Goal: Browse casually: Explore the website without a specific task or goal

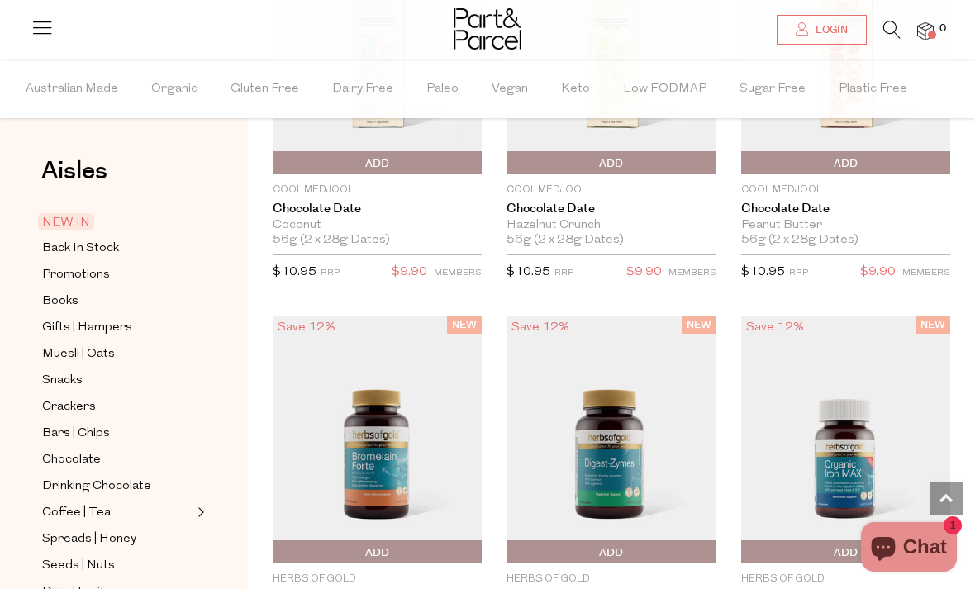
scroll to position [1527, 0]
click at [62, 376] on span "Snacks" at bounding box center [62, 381] width 40 height 20
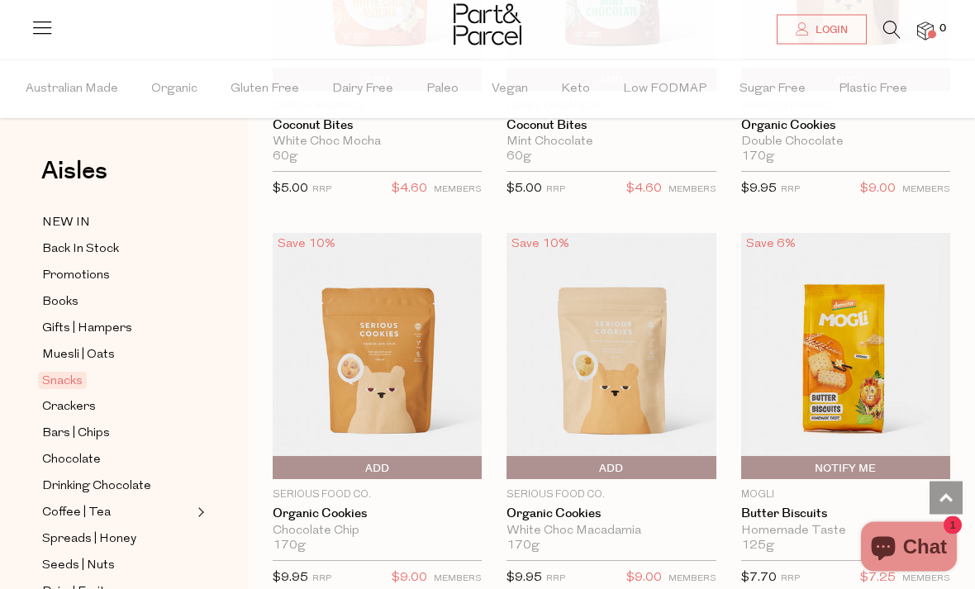
scroll to position [4262, 0]
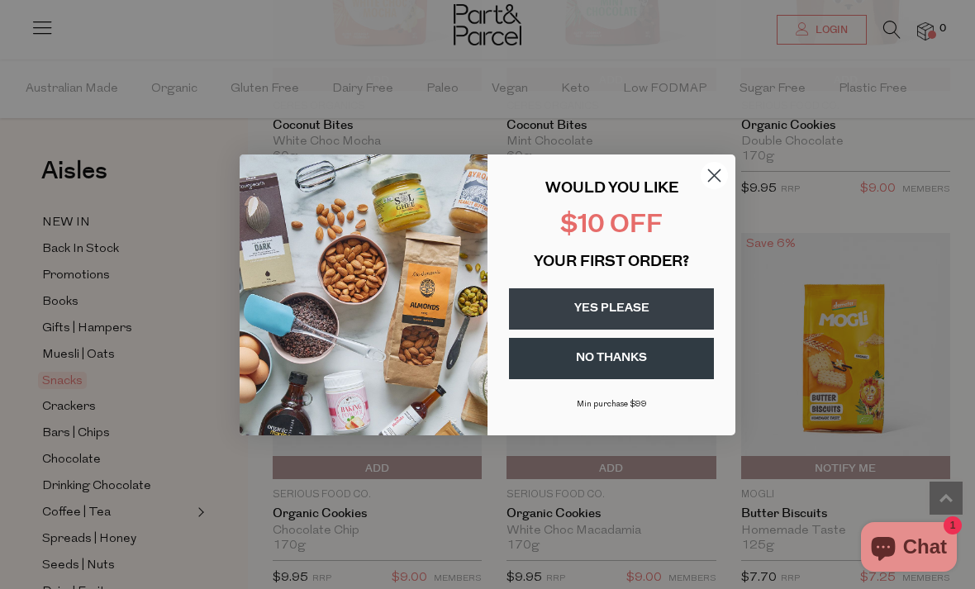
click at [604, 329] on button "YES PLEASE" at bounding box center [611, 308] width 205 height 41
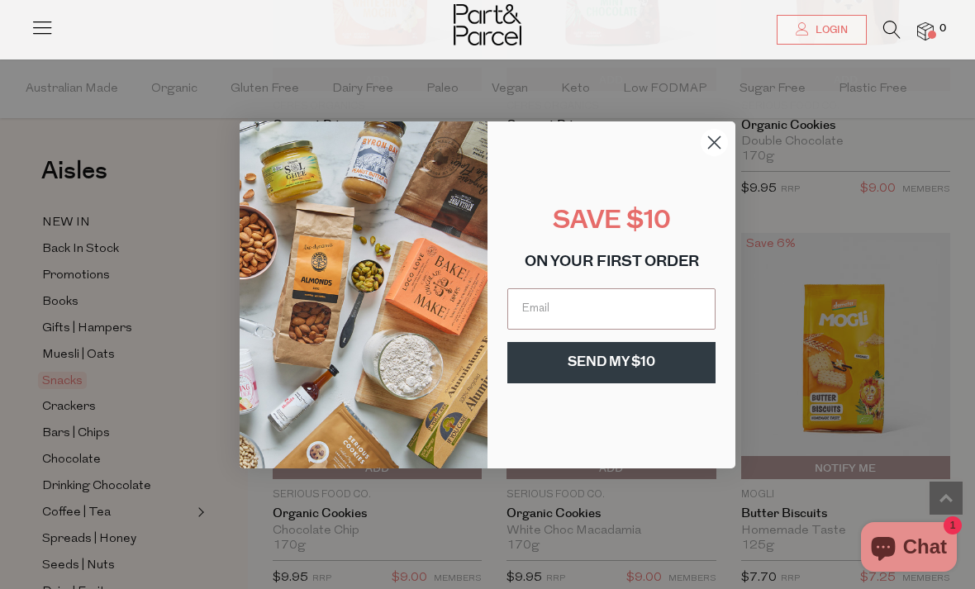
click at [625, 330] on input "Email" at bounding box center [611, 308] width 208 height 41
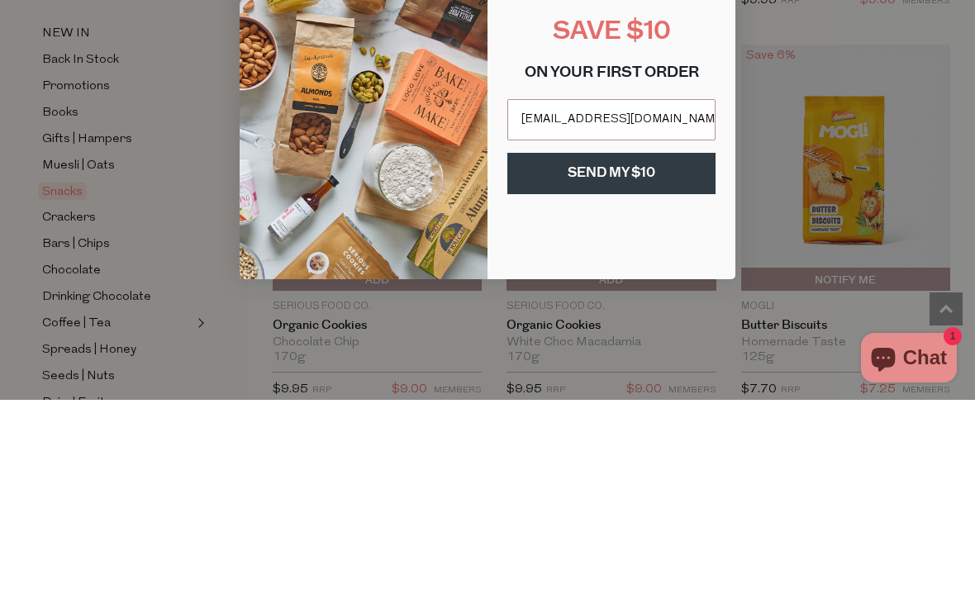
type input "[EMAIL_ADDRESS][DOMAIN_NAME]"
click at [621, 342] on button "SEND MY $10" at bounding box center [611, 362] width 208 height 41
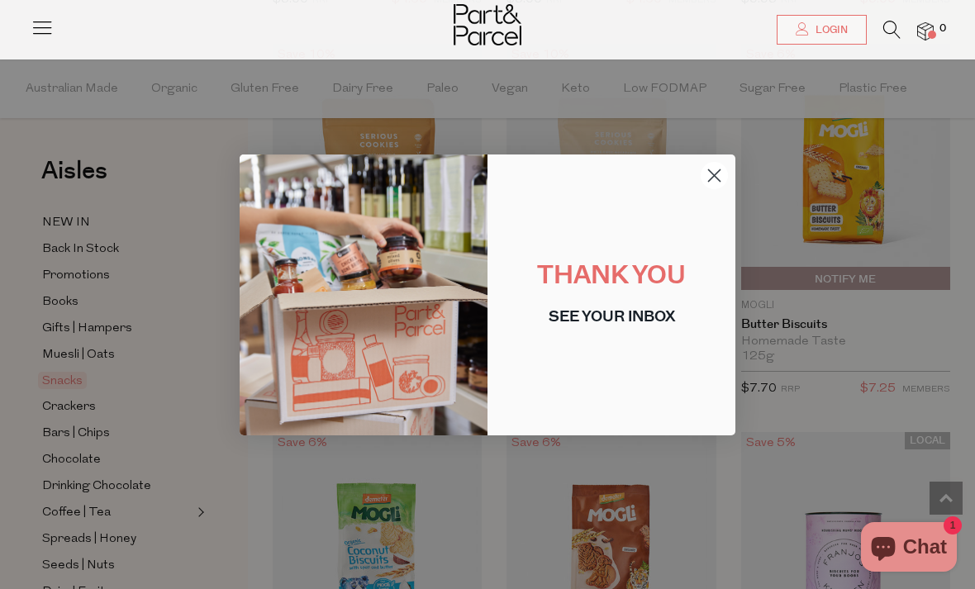
click at [713, 188] on circle "Close dialog" at bounding box center [714, 174] width 27 height 27
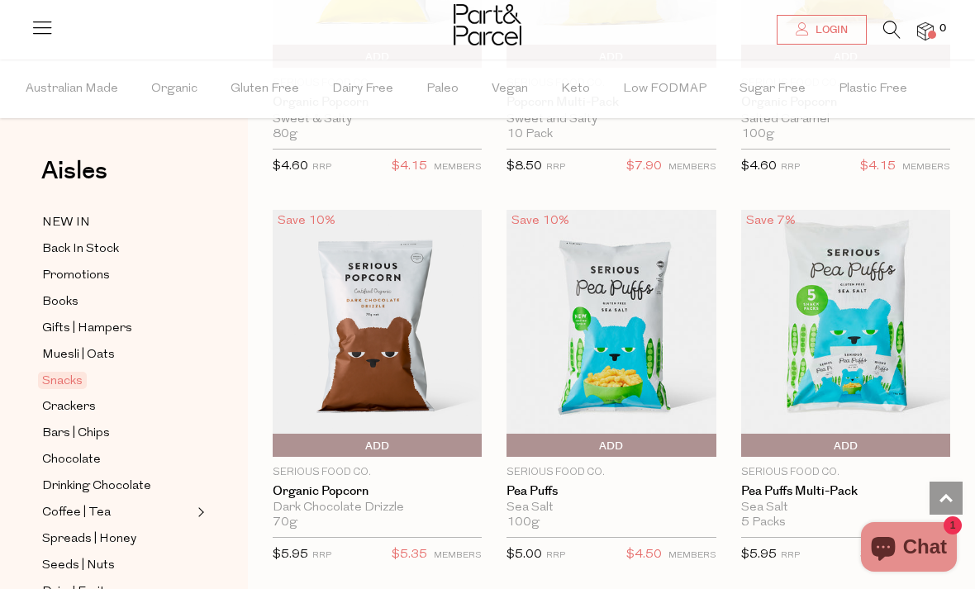
scroll to position [5861, 0]
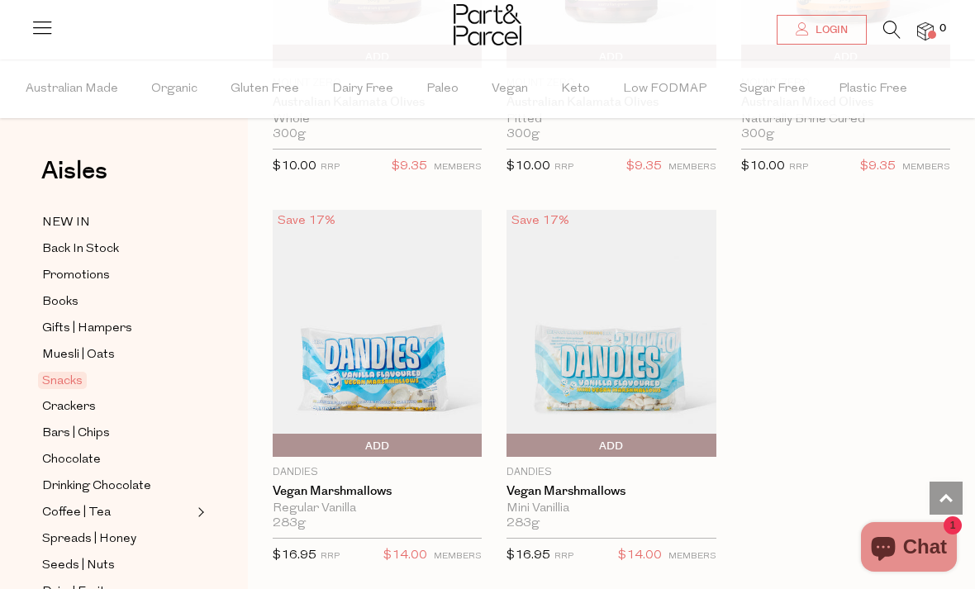
scroll to position [8611, 0]
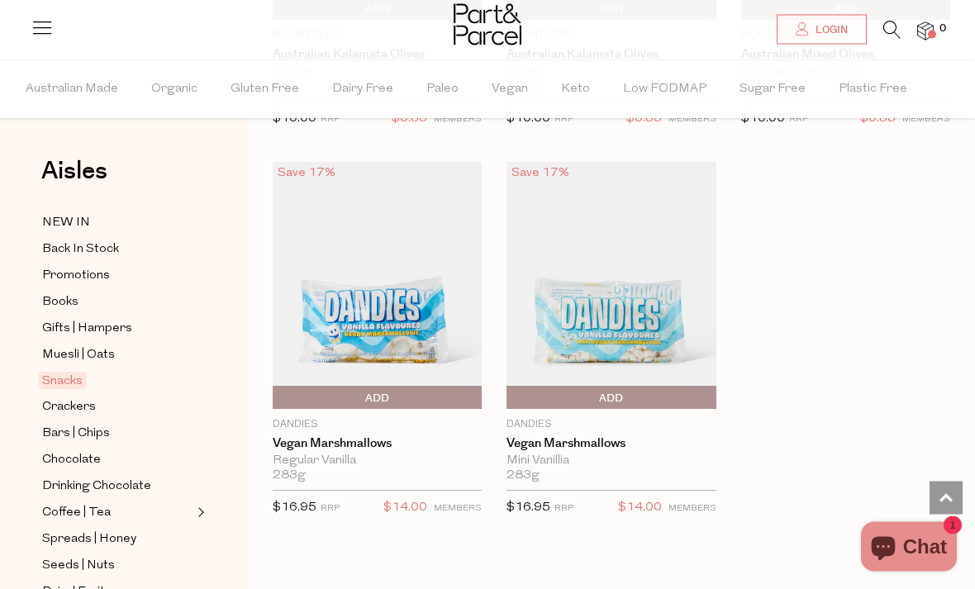
click at [68, 482] on span "Drinking Chocolate" at bounding box center [96, 487] width 109 height 20
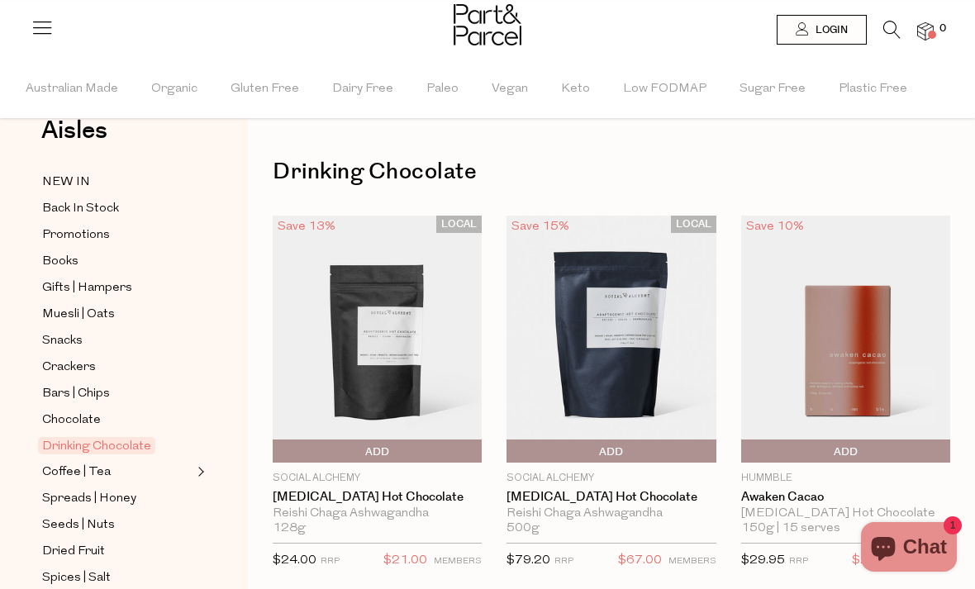
click at [63, 335] on span "Snacks" at bounding box center [62, 341] width 40 height 20
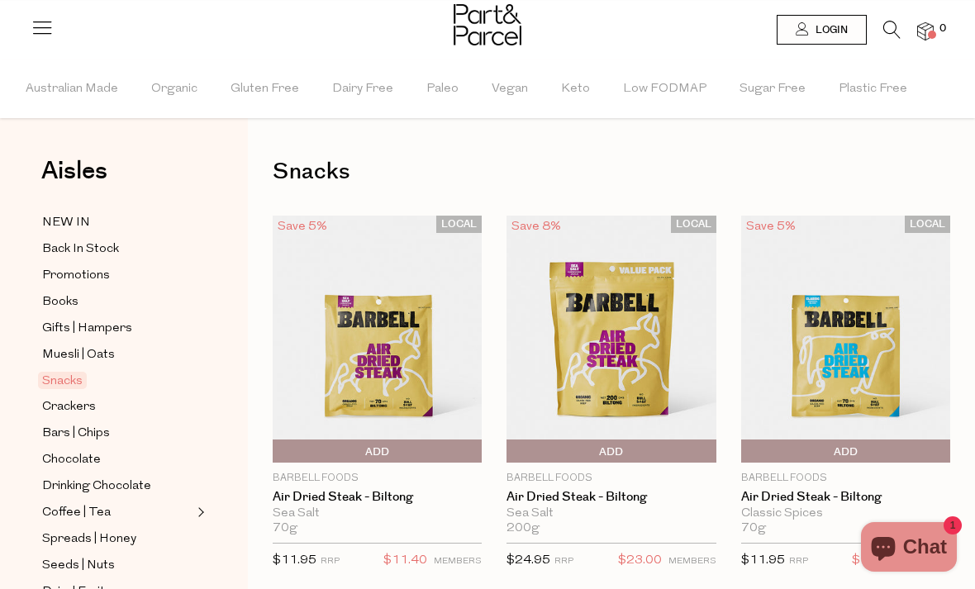
click at [81, 399] on span "Crackers" at bounding box center [69, 407] width 54 height 20
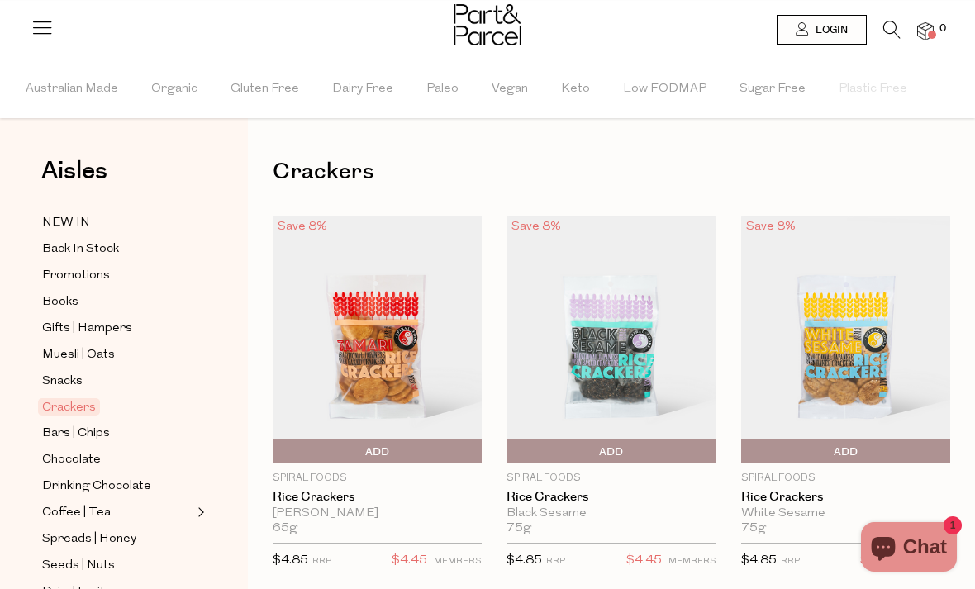
click at [89, 429] on span "Bars | Chips" at bounding box center [76, 434] width 68 height 20
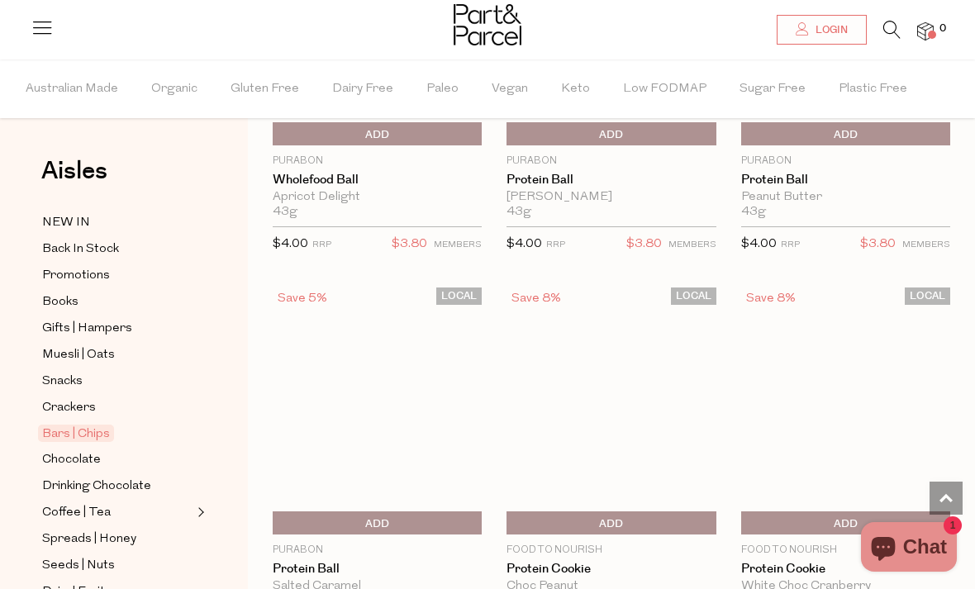
scroll to position [5494, 0]
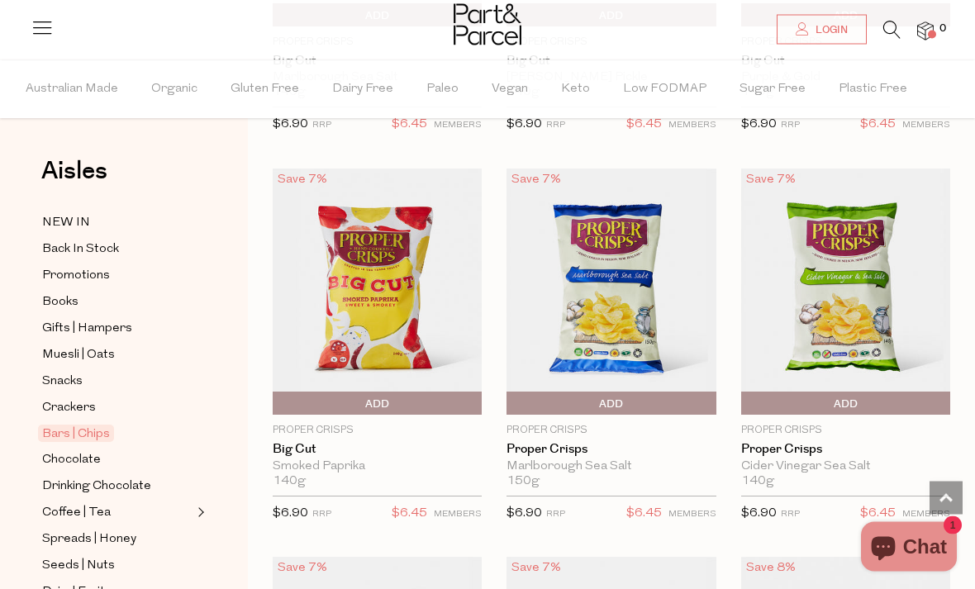
scroll to position [7828, 0]
